Goal: Find contact information: Find contact information

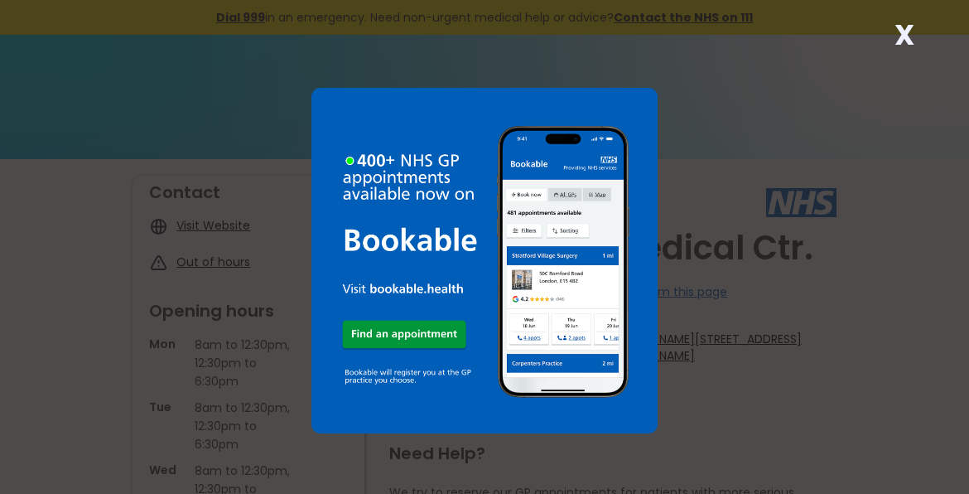
click at [907, 46] on strong "X" at bounding box center [905, 35] width 20 height 40
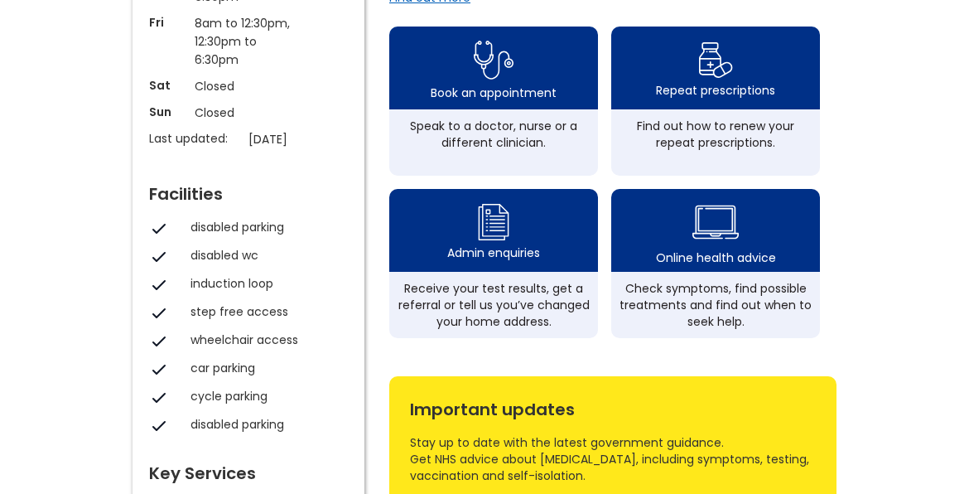
scroll to position [573, 0]
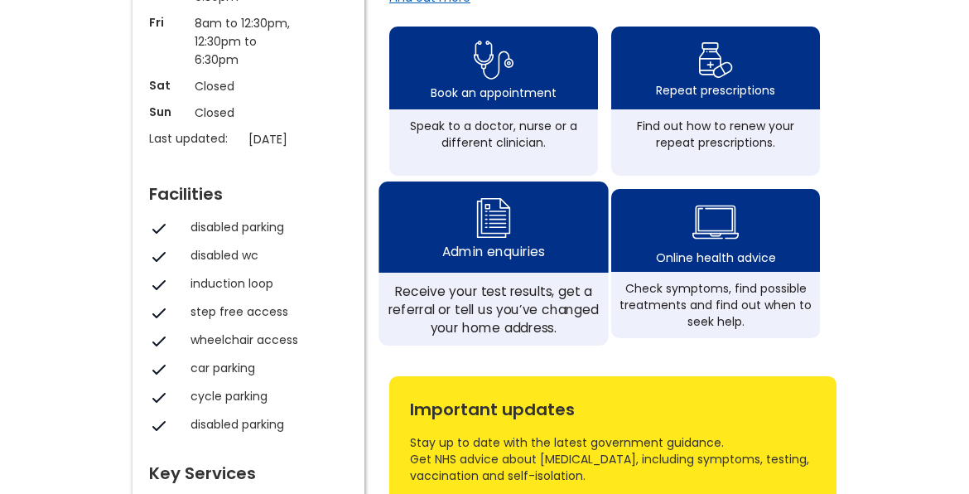
click at [496, 258] on div "Admin enquiries" at bounding box center [493, 252] width 102 height 18
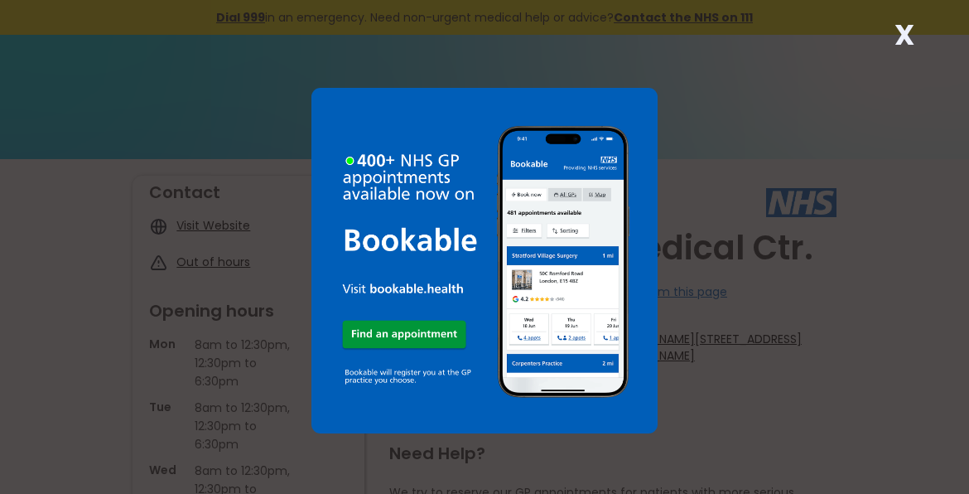
click at [910, 50] on strong "X" at bounding box center [905, 35] width 20 height 40
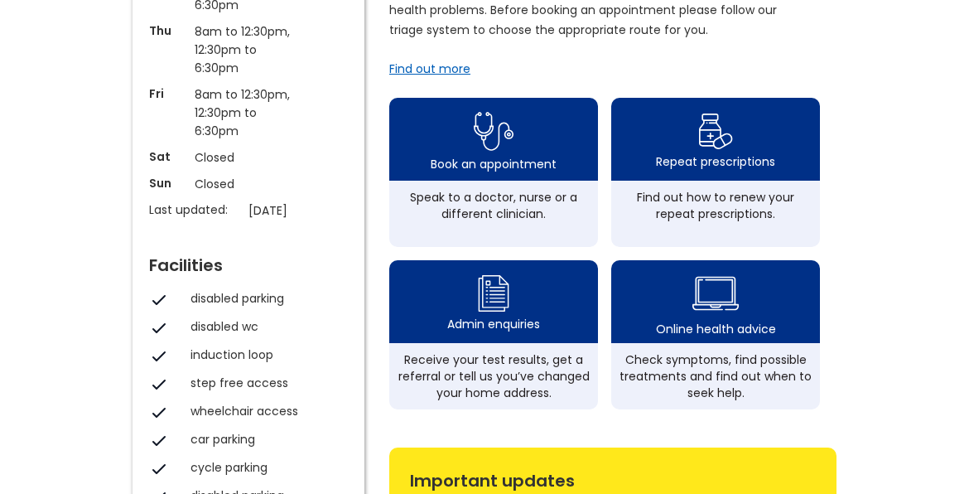
scroll to position [505, 0]
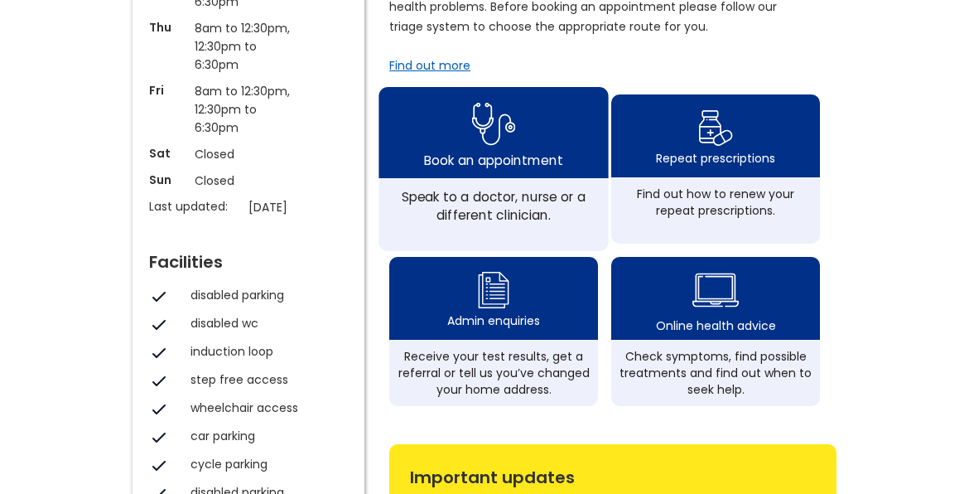
click at [472, 151] on img at bounding box center [494, 124] width 44 height 54
